Goal: Complete application form: Complete application form

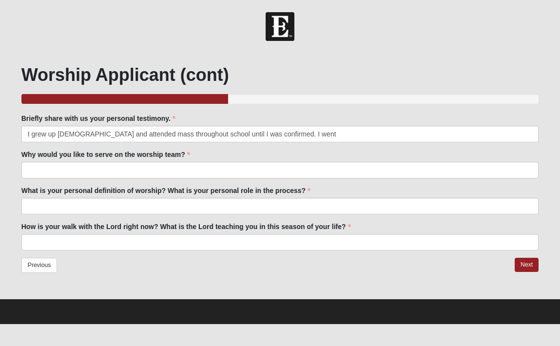
drag, startPoint x: 179, startPoint y: 135, endPoint x: 199, endPoint y: 134, distance: 20.0
click at [199, 134] on input "I grew up [DEMOGRAPHIC_DATA] and attended mass throughout school until I was co…" at bounding box center [280, 134] width 518 height 17
click at [302, 136] on input "I grew up [DEMOGRAPHIC_DATA] and attended mass throughout childhood until I was…" at bounding box center [280, 134] width 518 height 17
click at [257, 133] on input "I grew up [DEMOGRAPHIC_DATA] and attended mass throughout childhood until I was…" at bounding box center [280, 134] width 518 height 17
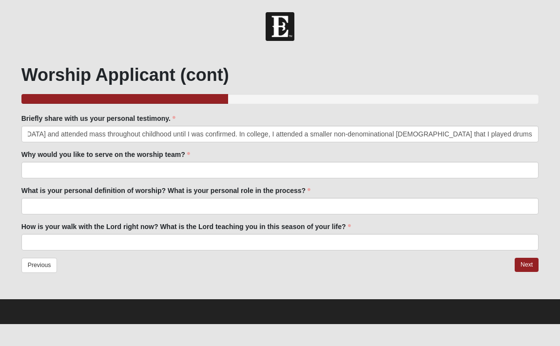
click at [264, 138] on input "I grew up [DEMOGRAPHIC_DATA] and attended mass throughout childhood until I was…" at bounding box center [280, 134] width 518 height 17
drag, startPoint x: 531, startPoint y: 134, endPoint x: 410, endPoint y: 134, distance: 120.9
click at [410, 134] on input "I grew up [DEMOGRAPHIC_DATA] and attended mass throughout childhood until I was…" at bounding box center [280, 134] width 518 height 17
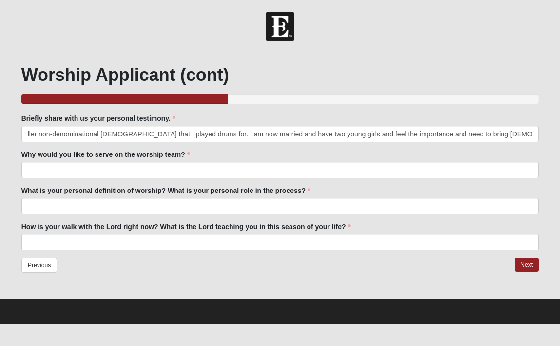
type input "I grew up [DEMOGRAPHIC_DATA] and attended mass throughout childhood until I was…"
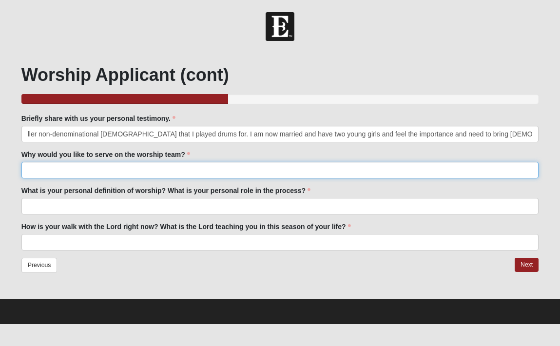
click at [194, 172] on input "Why would you like to serve on the worship team?" at bounding box center [280, 170] width 518 height 17
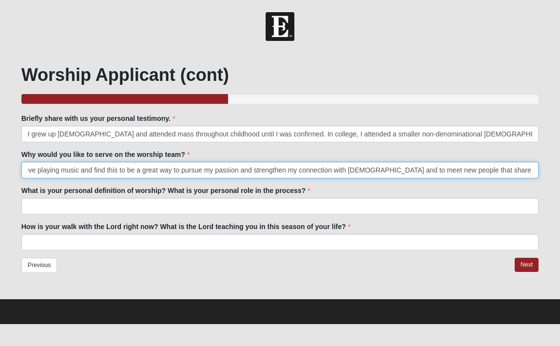
scroll to position [0, 10]
type input "I love playing music and find this to be a great way to pursue my passion and s…"
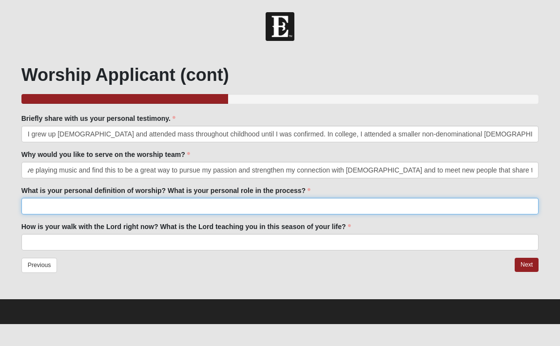
scroll to position [0, 0]
click at [82, 209] on input "What is your personal definition of worship? What is your personal role in the …" at bounding box center [280, 206] width 518 height 17
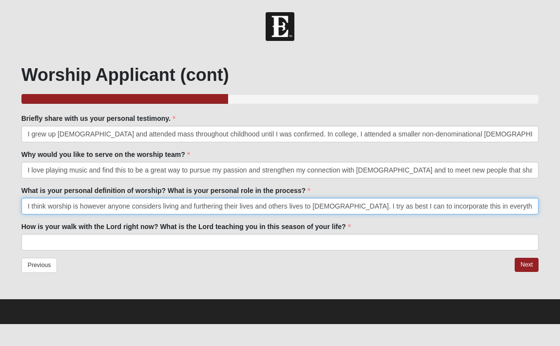
drag, startPoint x: 133, startPoint y: 206, endPoint x: 325, endPoint y: 207, distance: 191.6
click at [325, 207] on input "I think worship is however anyone considers living and furthering their lives a…" at bounding box center [280, 206] width 518 height 17
drag, startPoint x: 144, startPoint y: 206, endPoint x: 82, endPoint y: 205, distance: 62.4
click at [82, 205] on input "I think worship is however anyone can spread [DEMOGRAPHIC_DATA]'s word, directl…" at bounding box center [280, 206] width 518 height 17
click at [101, 206] on input "I think worship is spread [DEMOGRAPHIC_DATA]'s word, directly or indirectly, t.…" at bounding box center [280, 206] width 518 height 17
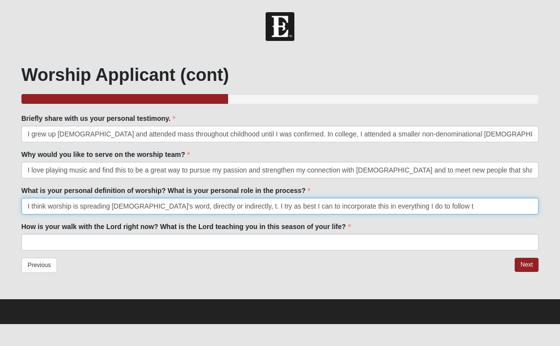
click at [213, 208] on input "I think worship is spreading [DEMOGRAPHIC_DATA]'s word, directly or indirectly,…" at bounding box center [280, 206] width 518 height 17
drag, startPoint x: 395, startPoint y: 208, endPoint x: 422, endPoint y: 209, distance: 26.4
click at [422, 209] on input "I think worship can occur in anyway that further pushes someone or strengthens …" at bounding box center [280, 206] width 518 height 17
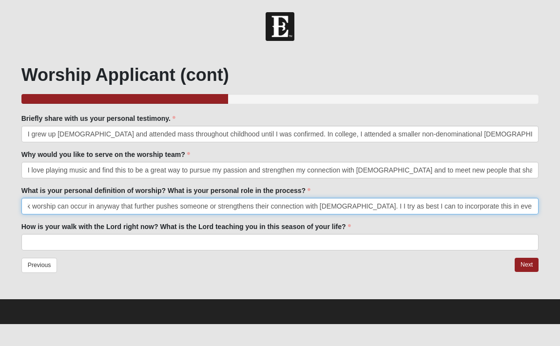
drag, startPoint x: 439, startPoint y: 205, endPoint x: 449, endPoint y: 204, distance: 10.3
click at [449, 204] on input "I think worship can occur in anyway that further pushes someone or strengthens …" at bounding box center [280, 206] width 518 height 17
drag, startPoint x: 534, startPoint y: 207, endPoint x: 438, endPoint y: 208, distance: 96.0
click at [438, 208] on input "I think worship can occur in anyway that further pushes someone or strengthens …" at bounding box center [280, 206] width 518 height 17
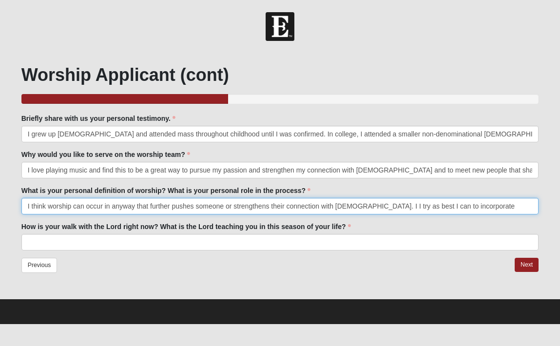
click at [360, 205] on input "I think worship can occur in anyway that further pushes someone or strengthens …" at bounding box center [280, 206] width 518 height 17
click at [349, 207] on input "I think worship can occur in anyway that further pushes someone or strengthens …" at bounding box center [280, 206] width 518 height 17
drag, startPoint x: 533, startPoint y: 206, endPoint x: 497, endPoint y: 207, distance: 35.6
click at [497, 207] on input "I think worship can occur in anyway that further pushes someone or strengthens …" at bounding box center [280, 206] width 518 height 17
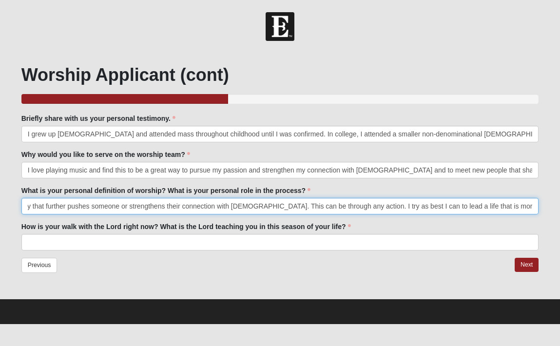
scroll to position [0, 108]
drag, startPoint x: 403, startPoint y: 206, endPoint x: 452, endPoint y: 206, distance: 49.2
click at [452, 206] on input "I think worship can occur in anyway that further pushes someone or strengthens …" at bounding box center [280, 206] width 518 height 17
drag, startPoint x: 534, startPoint y: 206, endPoint x: 430, endPoint y: 206, distance: 103.8
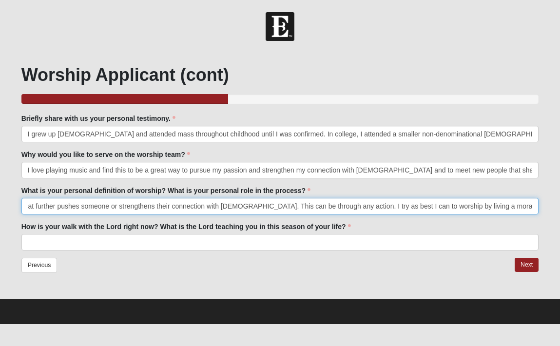
click at [430, 206] on input "I think worship can occur in anyway that further pushes someone or strengthens …" at bounding box center [280, 206] width 518 height 17
type input "I think worship can occur in anyway that further pushes someone or strengthens …"
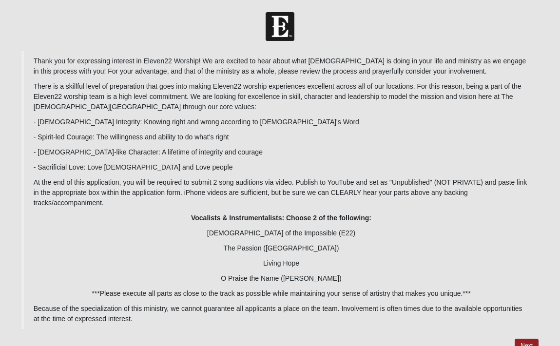
click at [343, 165] on p "- Sacrificial Love: Love [DEMOGRAPHIC_DATA] and Love people" at bounding box center [282, 167] width 496 height 10
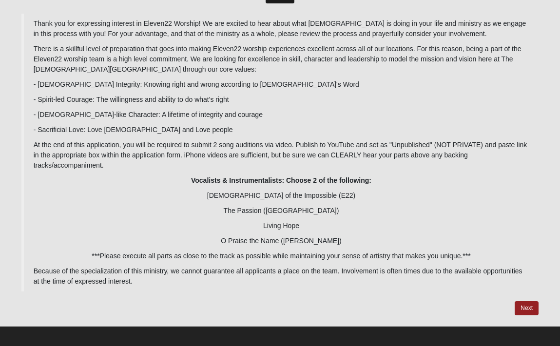
scroll to position [43, 0]
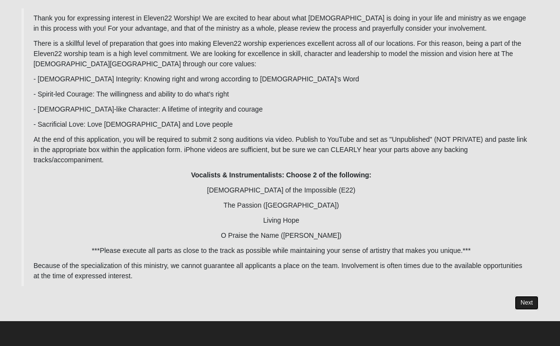
click at [526, 307] on link "Next" at bounding box center [527, 303] width 24 height 14
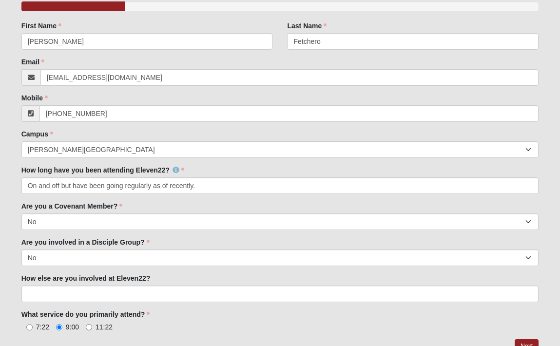
scroll to position [136, 0]
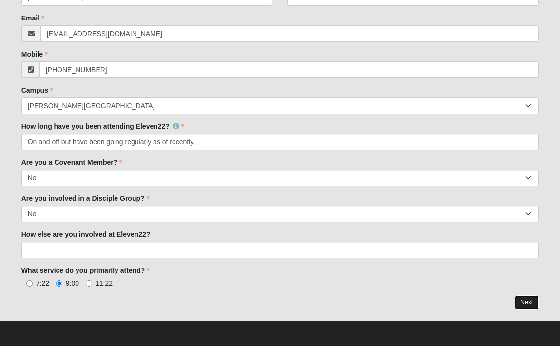
click at [525, 300] on link "Next" at bounding box center [527, 302] width 24 height 14
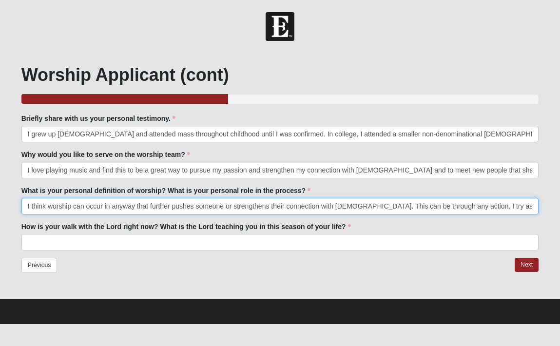
drag, startPoint x: 337, startPoint y: 209, endPoint x: 459, endPoint y: 208, distance: 121.9
click at [459, 208] on input "I think worship can occur in anyway that further pushes someone or strengthens …" at bounding box center [280, 206] width 518 height 17
click at [335, 207] on input "I think worship can occur in anyway that further pushes someone or strengthens …" at bounding box center [280, 206] width 518 height 17
drag, startPoint x: 449, startPoint y: 207, endPoint x: 537, endPoint y: 206, distance: 87.7
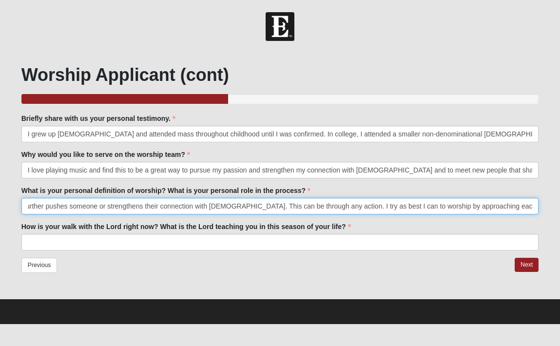
click at [537, 206] on input "I think worship can occur in anyway that further pushes someone or strengthens …" at bounding box center [280, 206] width 518 height 17
click at [490, 206] on input "I think worship can occur in anyway that further pushes someone or strengthens …" at bounding box center [280, 206] width 518 height 17
click at [533, 206] on input "I think worship can occur in anyway that further pushes someone or strengthens …" at bounding box center [280, 206] width 518 height 17
type input "I think worship can occur in anyway that further pushes someone or strengthens …"
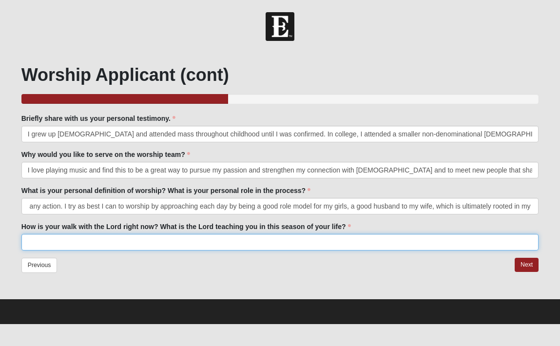
scroll to position [0, 0]
click at [353, 241] on input "How is your walk with the Lord right now? What is the Lord teaching you in this…" at bounding box center [280, 242] width 518 height 17
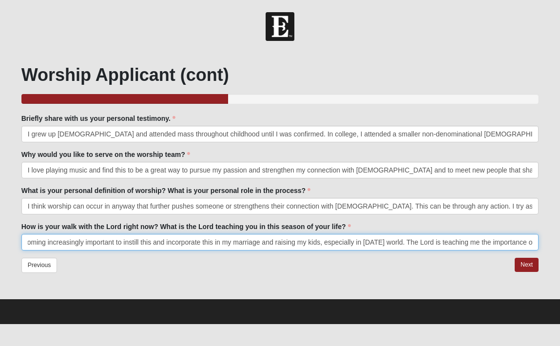
scroll to position [0, 243]
click at [464, 243] on input "It is growing stronger that it has ever been. With having a young family, it is…" at bounding box center [280, 242] width 518 height 17
click at [405, 242] on input "It is growing stronger that it has ever been. With having a young family, it is…" at bounding box center [280, 242] width 518 height 17
click at [465, 239] on input "It is growing stronger that it has ever been. With having a young family, it is…" at bounding box center [280, 242] width 518 height 17
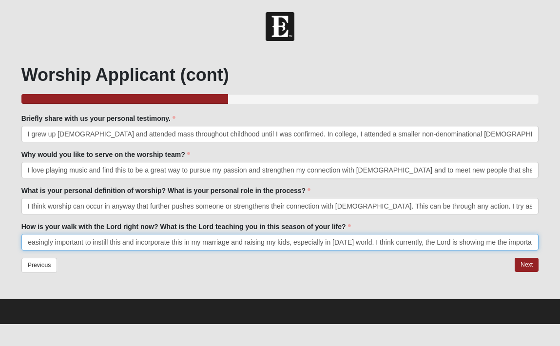
scroll to position [0, 290]
click at [530, 243] on input "It is growing stronger that it has ever been. With having a young family, it is…" at bounding box center [280, 242] width 518 height 17
click at [371, 242] on input "It is growing stronger that it has ever been. With having a young family, it is…" at bounding box center [280, 242] width 518 height 17
type input "It is growing stronger that it has ever been. With having a young family, it is…"
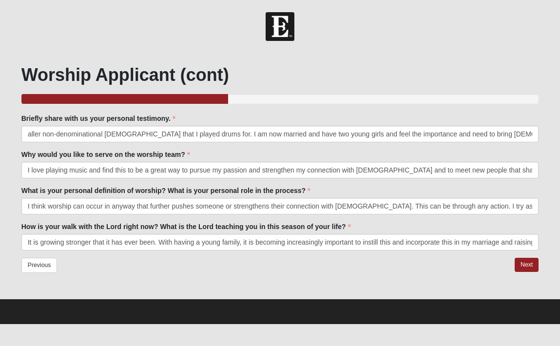
scroll to position [0, 0]
click at [292, 150] on div "Why would you like to serve on the worship team? I love playing music and find …" at bounding box center [280, 164] width 518 height 29
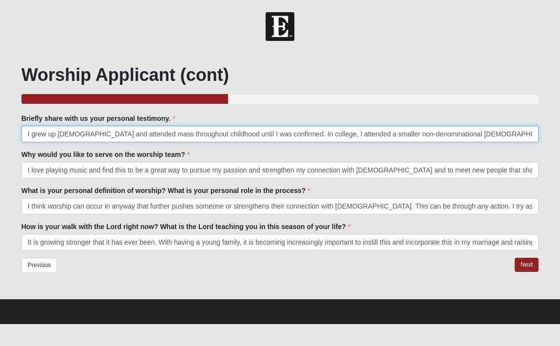
click at [276, 134] on input "I grew up [DEMOGRAPHIC_DATA] and attended mass throughout childhood until I was…" at bounding box center [280, 134] width 518 height 17
type input "I grew up [DEMOGRAPHIC_DATA] and attended mass throughout childhood until I was…"
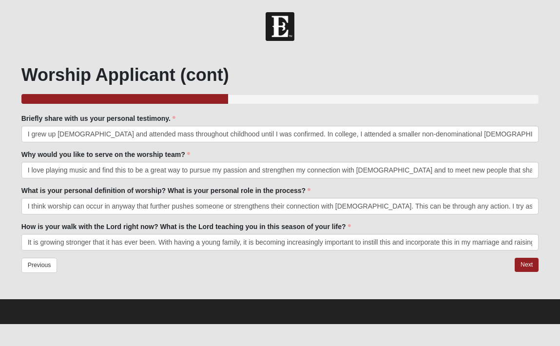
click at [440, 271] on div "Previous Next" at bounding box center [280, 270] width 518 height 25
click at [523, 266] on link "Next" at bounding box center [527, 265] width 24 height 14
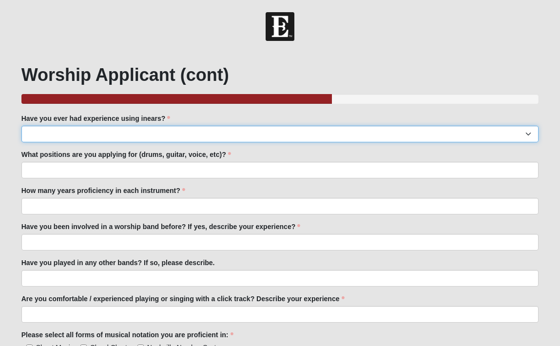
click at [257, 133] on select "Yes No" at bounding box center [280, 134] width 518 height 17
select select "Yes"
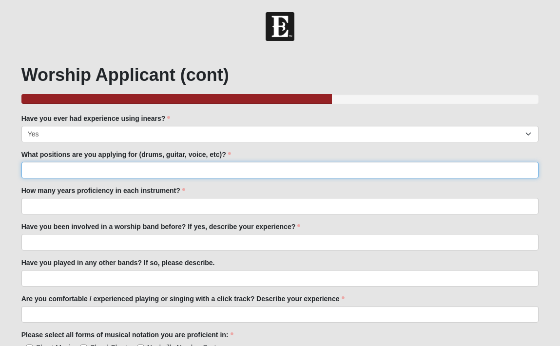
click at [169, 170] on input "What positions are you applying for (drums, guitar, voice, etc)?" at bounding box center [280, 170] width 518 height 17
type input "drums"
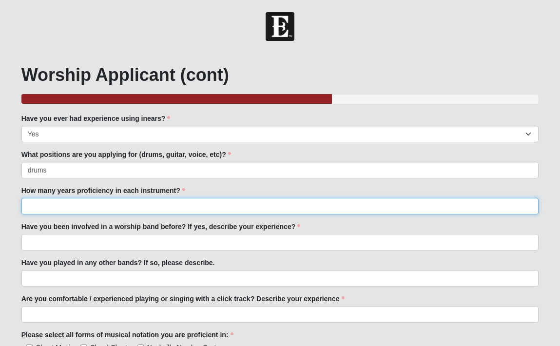
click at [130, 205] on input "How many years proficiency in each instrument?" at bounding box center [280, 206] width 518 height 17
type input "26"
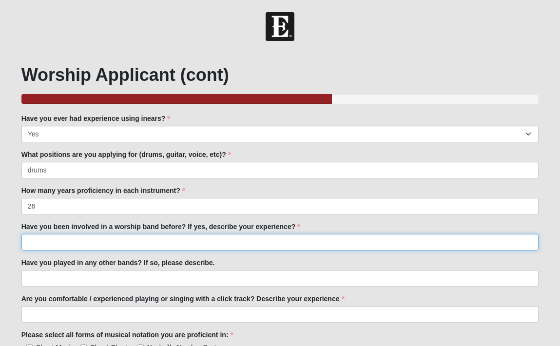
click at [131, 242] on input "Have you been involved in a worship band before? If yes, describe your experien…" at bounding box center [280, 242] width 518 height 17
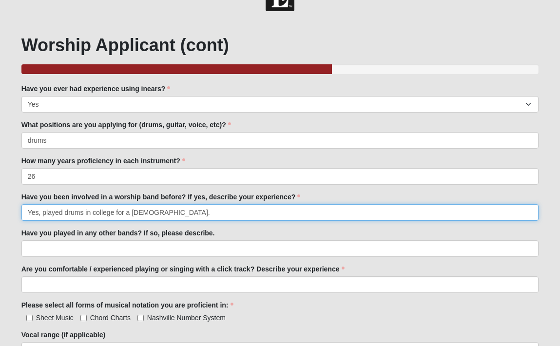
scroll to position [44, 0]
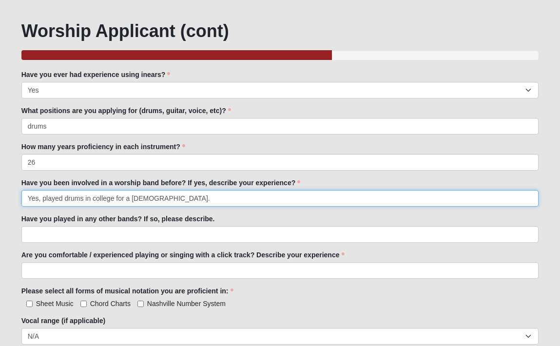
type input "Yes, played drums in college for a [DEMOGRAPHIC_DATA]."
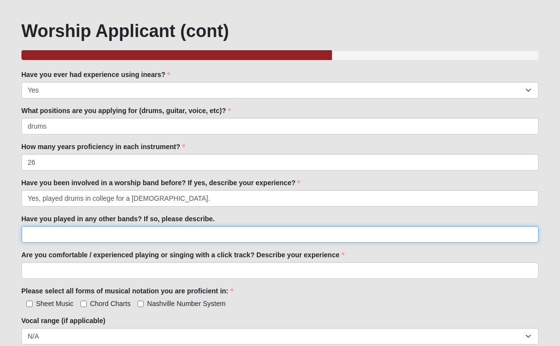
click at [94, 237] on input "Have you played in any other bands? If so, please describe." at bounding box center [280, 234] width 518 height 17
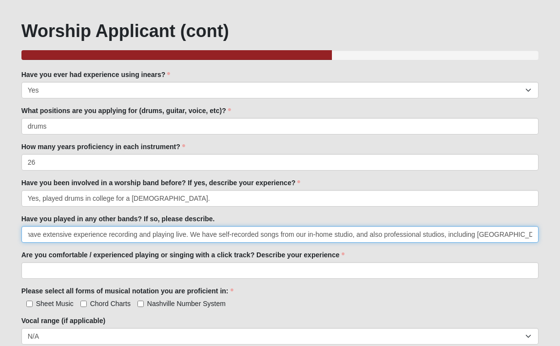
scroll to position [0, 254]
click at [374, 234] on input "Yes, I have played with my brothers since [DATE]. We have a four piece band and…" at bounding box center [280, 234] width 518 height 17
click at [464, 235] on input "Yes, I have played with my brothers since [DATE]. We have a four piece band and…" at bounding box center [280, 234] width 518 height 17
click at [529, 235] on input "Yes, I have played with my brothers since [DATE]. We have a four piece band and…" at bounding box center [280, 234] width 518 height 17
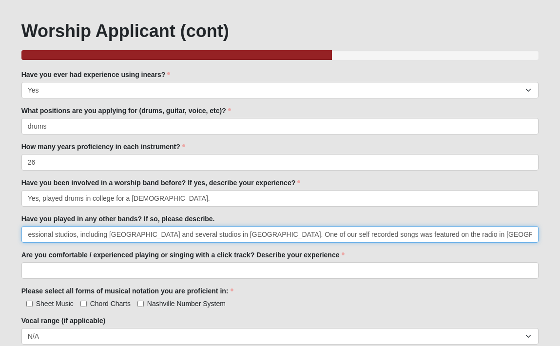
scroll to position [0, 670]
click at [498, 234] on input "Yes, I have played with my brothers since [DATE]. We have a four piece band and…" at bounding box center [280, 234] width 518 height 17
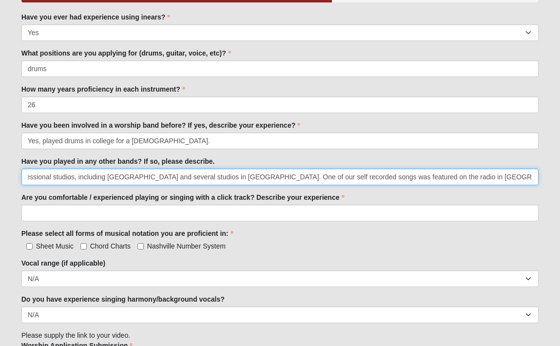
scroll to position [116, 0]
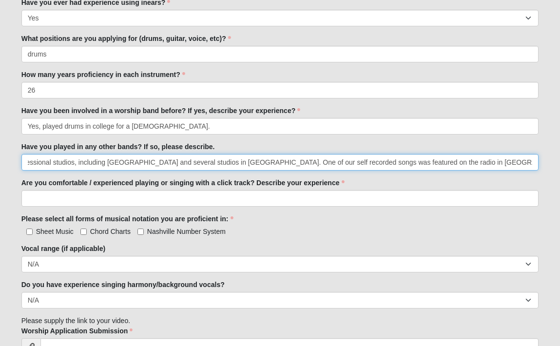
type input "Yes, I have played with my brothers since [DATE]. We have a four piece band and…"
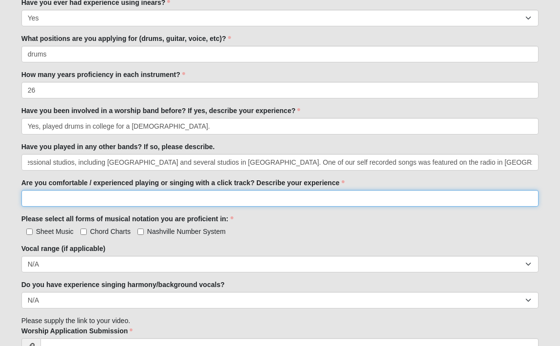
scroll to position [0, 0]
click at [194, 200] on input "Are you comfortable / experienced playing or singing with a click track? Descri…" at bounding box center [280, 198] width 518 height 17
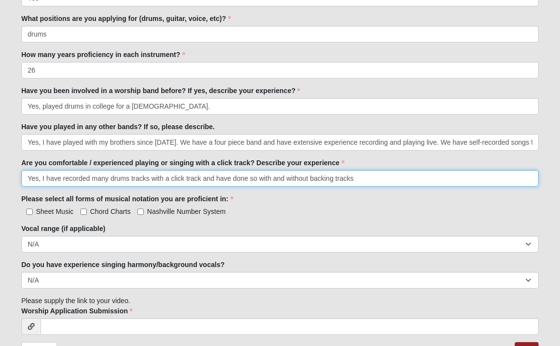
scroll to position [141, 0]
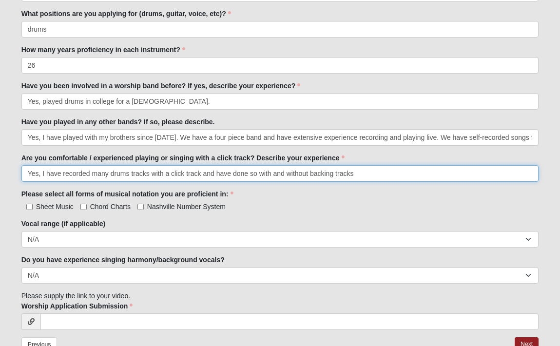
type input "Yes, I have recorded many drums tracks with a click track and have done so with…"
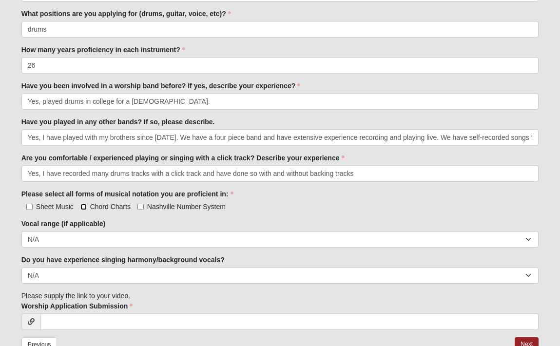
click at [84, 207] on input "Chord Charts" at bounding box center [83, 207] width 6 height 6
checkbox input "true"
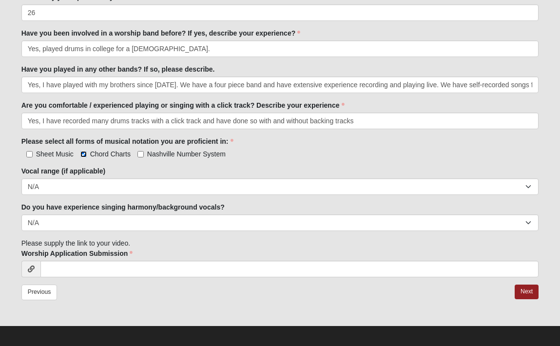
scroll to position [197, 0]
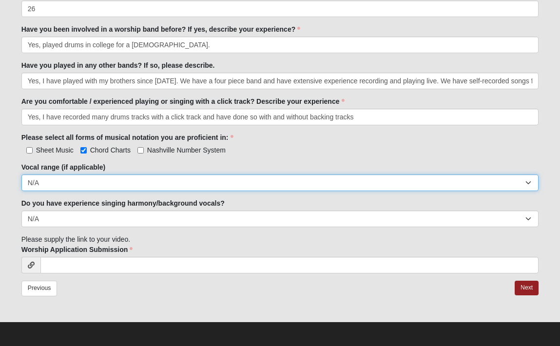
click at [114, 181] on select "Soprano Alto Tenor Bass Unsure N/A" at bounding box center [280, 182] width 518 height 17
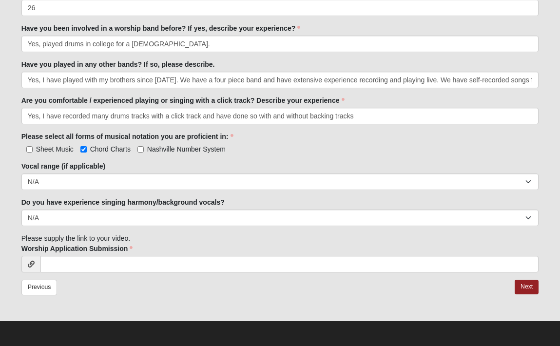
click at [31, 265] on icon at bounding box center [31, 264] width 7 height 7
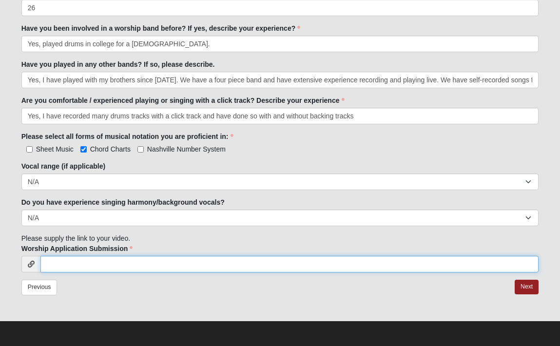
click at [64, 263] on input "Worship Application Submission" at bounding box center [289, 264] width 499 height 17
click at [107, 264] on input "Worship Application Submission" at bounding box center [289, 264] width 499 height 17
paste input "[URL][DOMAIN_NAME]"
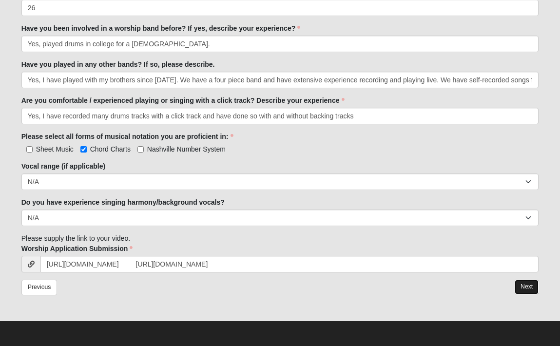
click at [522, 290] on link "Next" at bounding box center [527, 287] width 24 height 14
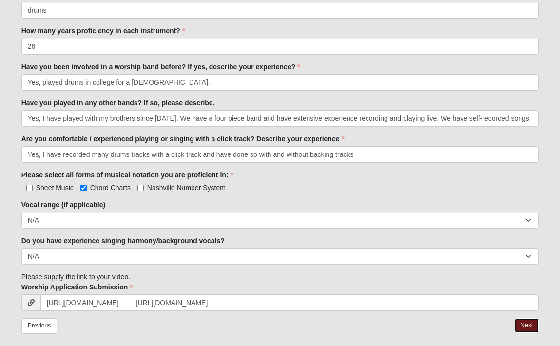
scroll to position [237, 0]
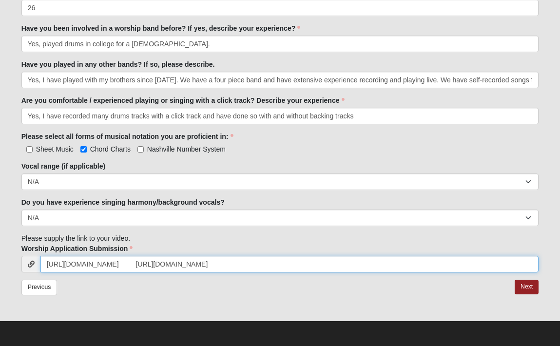
click at [157, 265] on input "[URL][DOMAIN_NAME] [URL][DOMAIN_NAME]" at bounding box center [289, 264] width 499 height 17
drag, startPoint x: 155, startPoint y: 264, endPoint x: 39, endPoint y: 265, distance: 117.0
click at [39, 265] on div "[URL][DOMAIN_NAME] [URL][DOMAIN_NAME]" at bounding box center [280, 264] width 518 height 17
click at [217, 262] on input "[URL][DOMAIN_NAME]" at bounding box center [289, 264] width 499 height 17
type input "[URL][DOMAIN_NAME]"
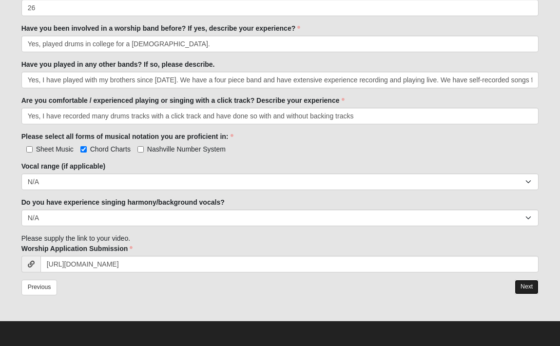
click at [522, 289] on link "Next" at bounding box center [527, 287] width 24 height 14
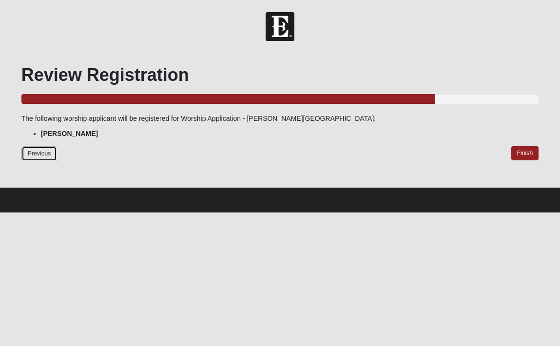
click at [46, 154] on link "Previous" at bounding box center [39, 153] width 36 height 15
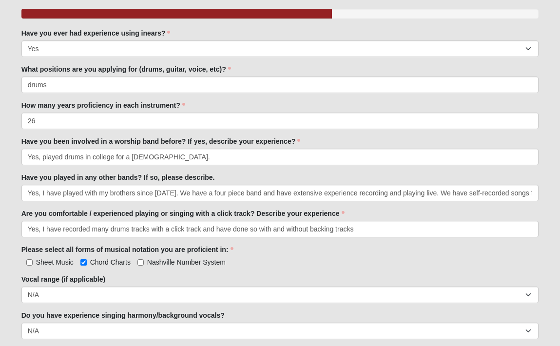
scroll to position [198, 0]
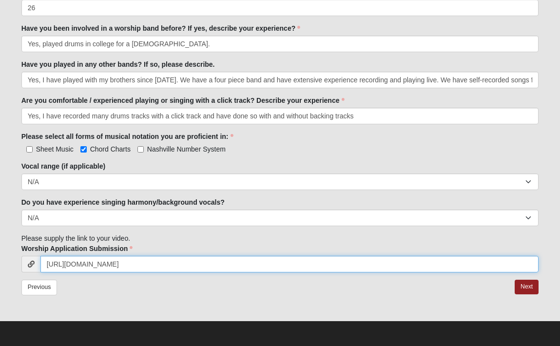
click at [147, 262] on input "[URL][DOMAIN_NAME]" at bounding box center [289, 264] width 499 height 17
click input "submit" at bounding box center [0, 0] width 0 height 0
click at [147, 264] on input "[URL][DOMAIN_NAME]" at bounding box center [289, 264] width 499 height 17
drag, startPoint x: 146, startPoint y: 269, endPoint x: 56, endPoint y: 269, distance: 90.2
click at [56, 269] on input "[URL][DOMAIN_NAME]" at bounding box center [289, 264] width 499 height 17
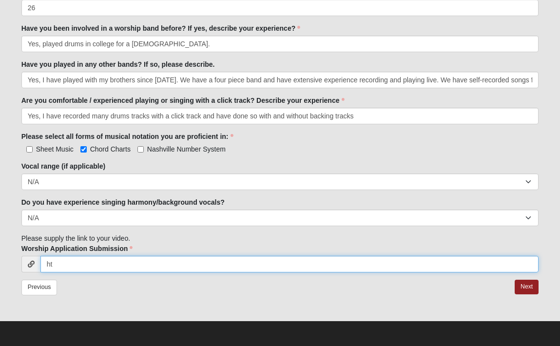
type input "h"
paste input "[URL][DOMAIN_NAME]"
type input "[URL][DOMAIN_NAME]"
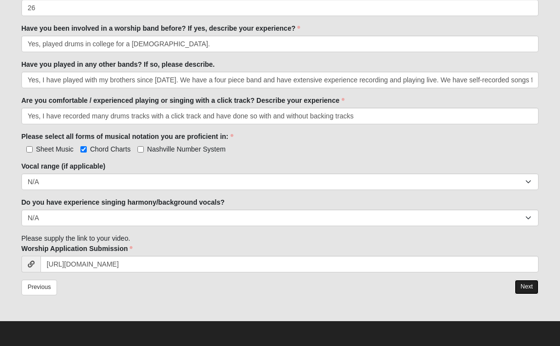
click at [522, 284] on link "Next" at bounding box center [527, 287] width 24 height 14
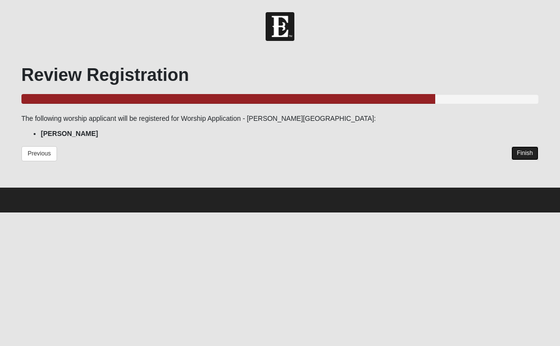
click at [518, 155] on link "Finish" at bounding box center [525, 153] width 28 height 14
